Goal: Book appointment/travel/reservation

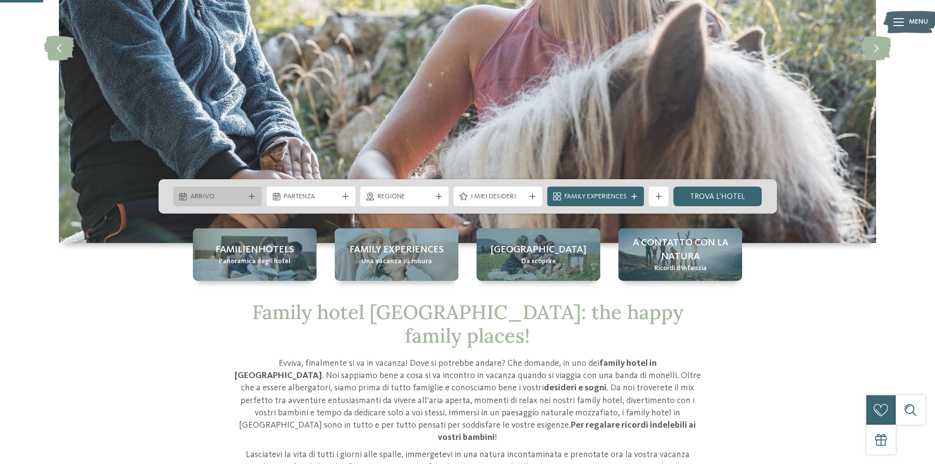
click at [227, 194] on span "Arrivo" at bounding box center [217, 197] width 54 height 10
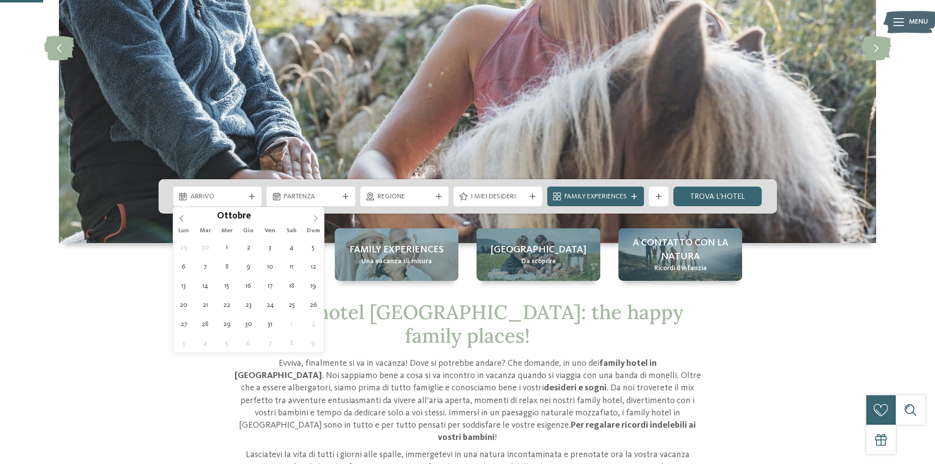
click at [314, 219] on icon at bounding box center [315, 218] width 7 height 7
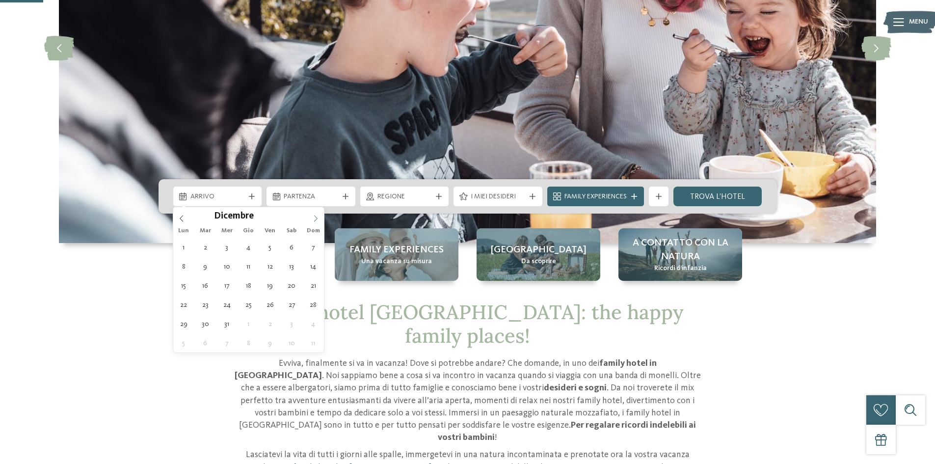
type input "****"
click at [317, 216] on icon at bounding box center [315, 218] width 7 height 7
type div "[DATE]"
type input "****"
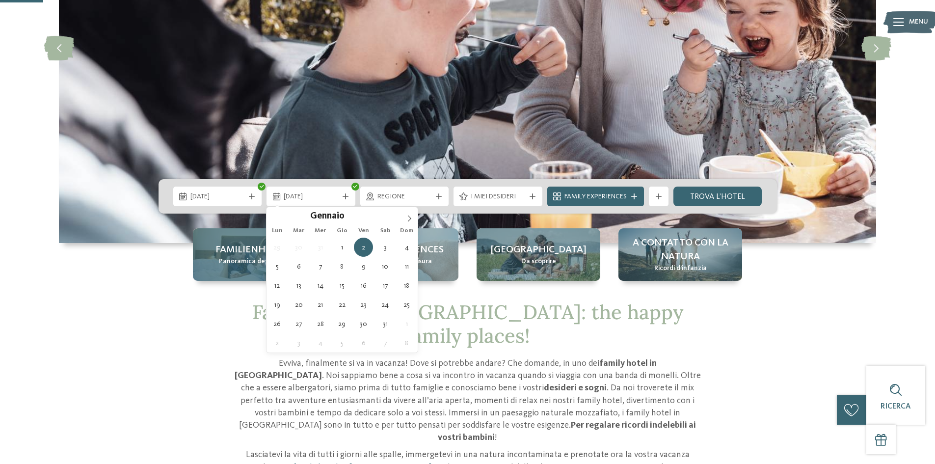
type div "[DATE]"
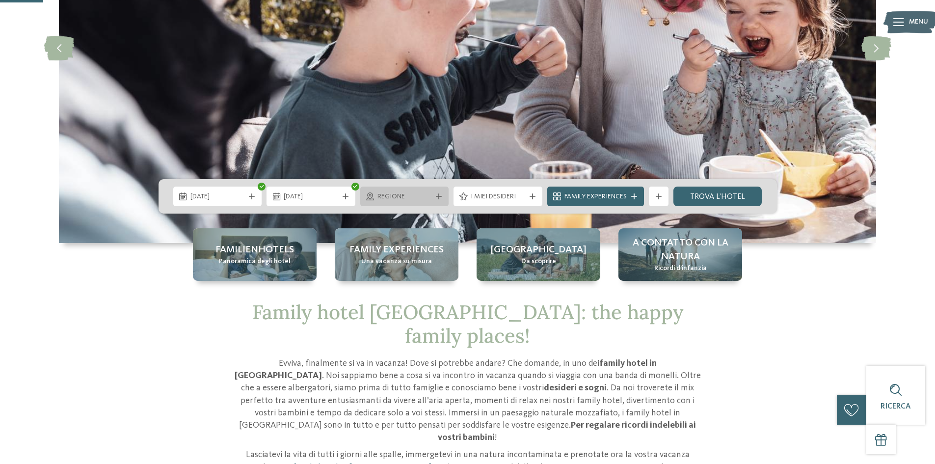
click at [397, 200] on span "Regione" at bounding box center [404, 197] width 54 height 10
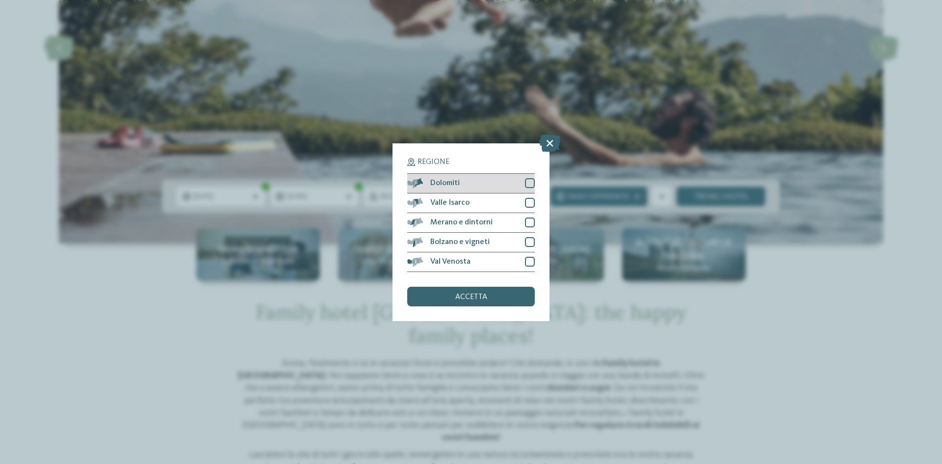
click at [531, 180] on div at bounding box center [530, 183] width 10 height 10
click at [481, 292] on div "accetta" at bounding box center [471, 297] width 128 height 20
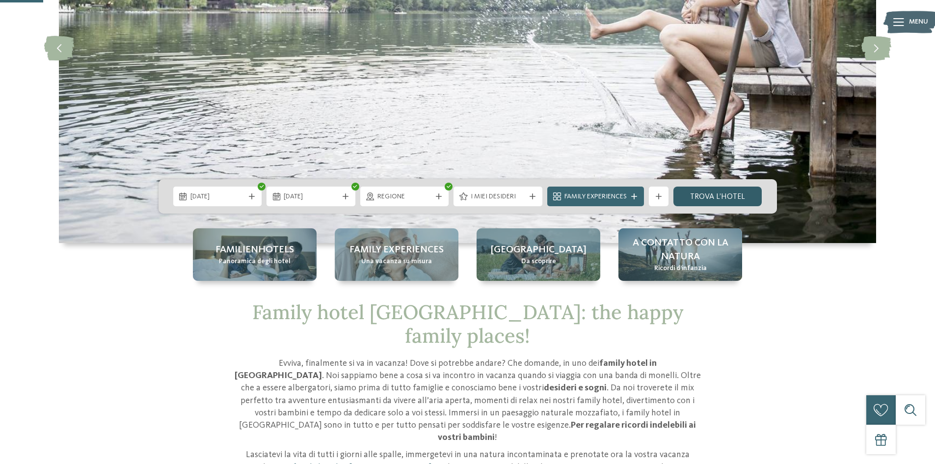
click at [710, 186] on link "trova l’hotel" at bounding box center [717, 196] width 89 height 20
